Goal: Task Accomplishment & Management: Use online tool/utility

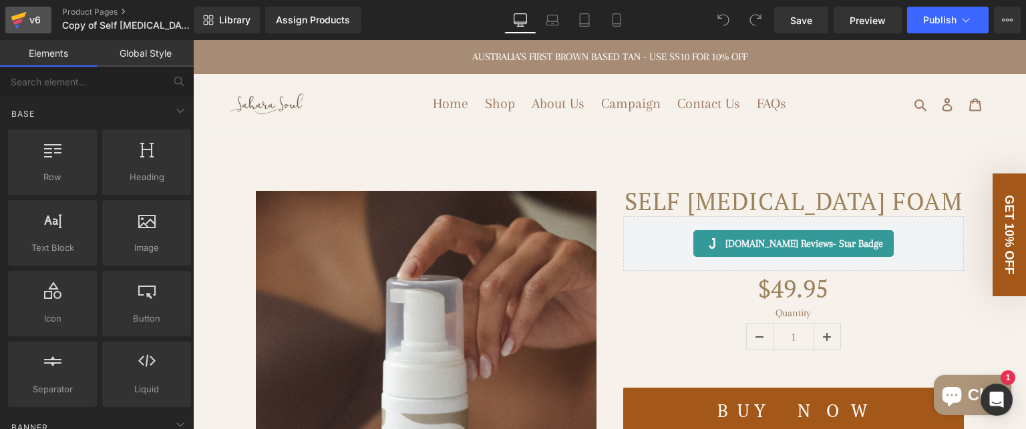
click at [24, 21] on icon at bounding box center [19, 19] width 16 height 33
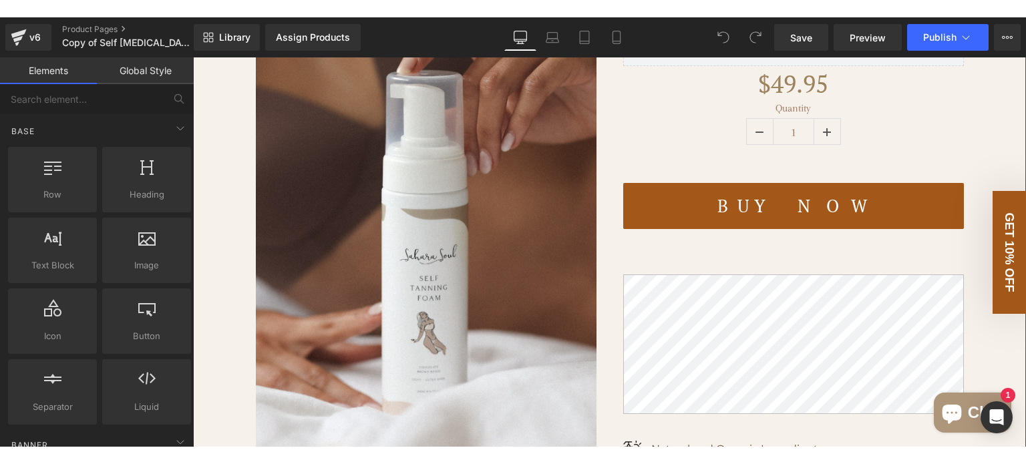
scroll to position [200, 0]
